Goal: Communication & Community: Connect with others

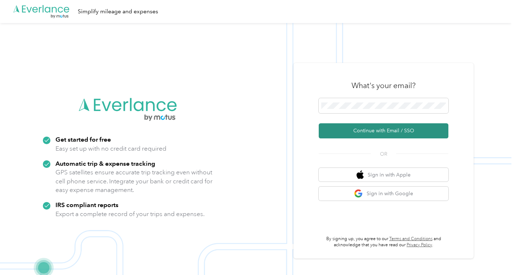
click at [379, 131] on button "Continue with Email / SSO" at bounding box center [384, 131] width 130 height 15
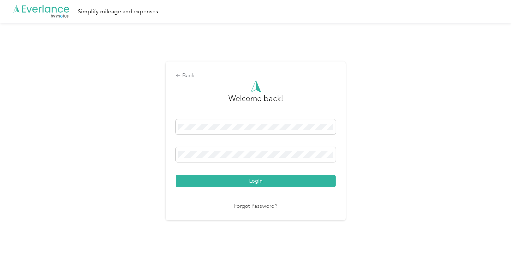
click at [0, 263] on nordpass-portal at bounding box center [0, 266] width 0 height 0
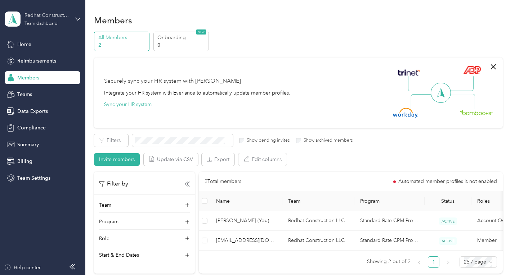
click at [30, 19] on div "Redhat Construction LLC" at bounding box center [46, 16] width 45 height 8
click at [31, 57] on div "Team dashboard" at bounding box center [31, 56] width 40 height 8
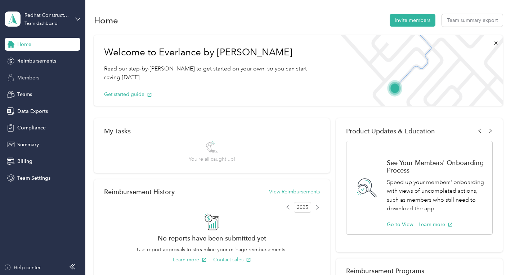
click at [24, 77] on span "Members" at bounding box center [28, 78] width 22 height 8
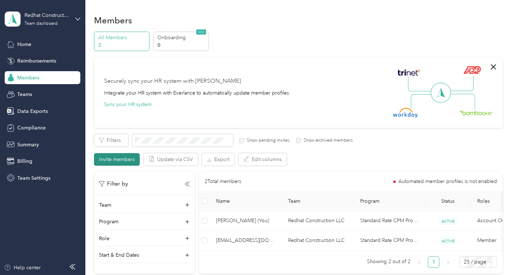
click at [128, 155] on button "Invite members" at bounding box center [117, 159] width 46 height 13
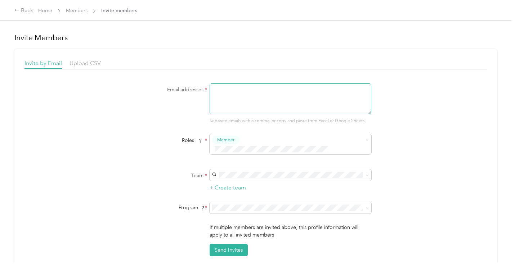
click at [258, 105] on textarea at bounding box center [291, 99] width 162 height 31
paste textarea "[EMAIL_ADDRESS][DOMAIN_NAME]"
type textarea "[EMAIL_ADDRESS][DOMAIN_NAME]"
click at [123, 184] on form "Email addresses * [EMAIL_ADDRESS][DOMAIN_NAME] Separate emails with a comma, or…" at bounding box center [255, 170] width 277 height 173
click at [241, 176] on span "Redhat Construction LLC (Main organization)" at bounding box center [264, 175] width 101 height 6
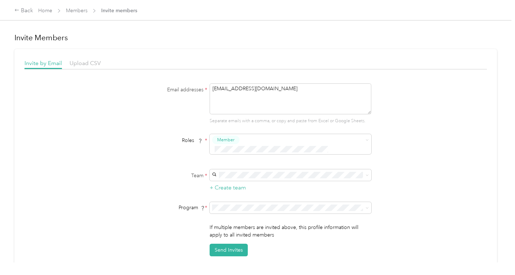
click at [121, 180] on div "Team * + Create team" at bounding box center [255, 181] width 277 height 23
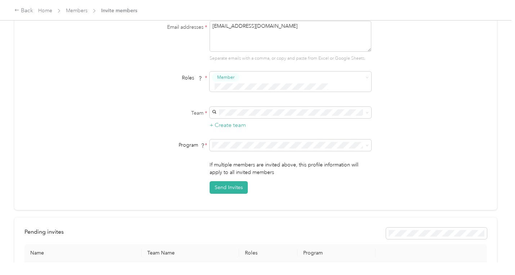
scroll to position [63, 0]
click at [230, 182] on button "Send Invites" at bounding box center [229, 187] width 38 height 13
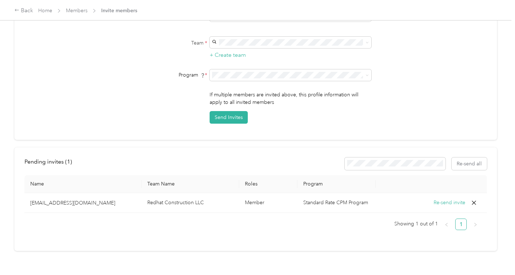
scroll to position [135, 0]
